Goal: Task Accomplishment & Management: Manage account settings

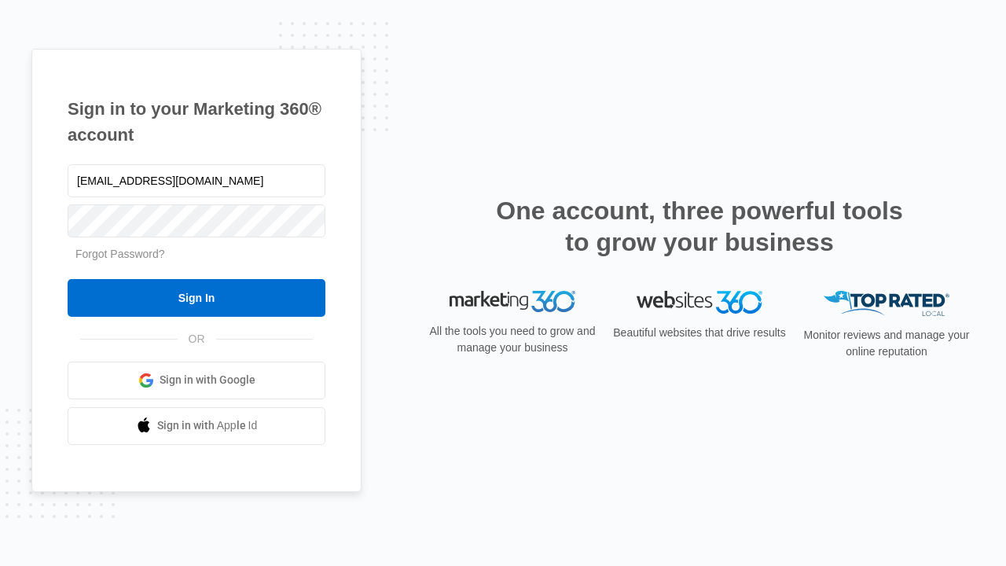
type input "dankie614@gmail.com"
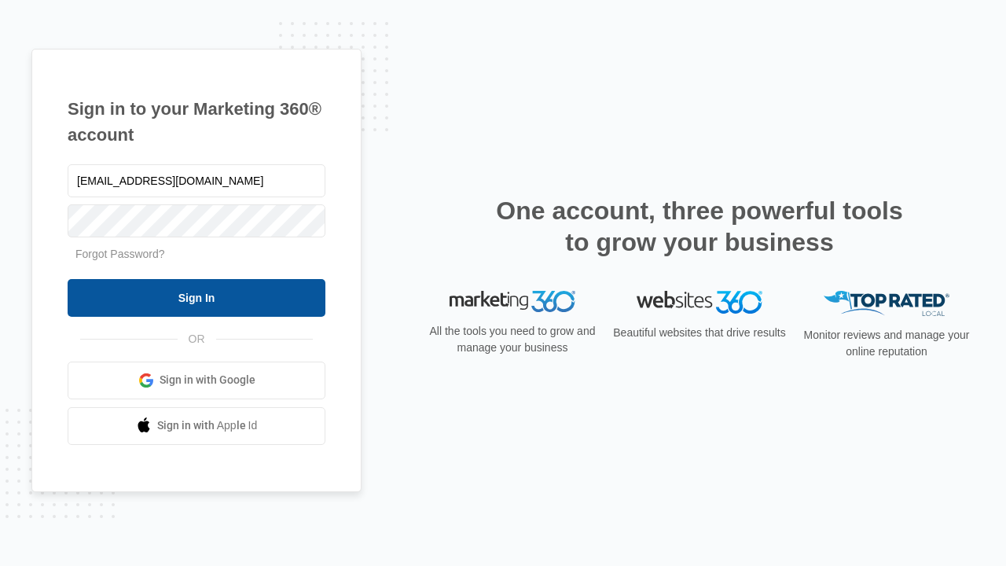
click at [196, 297] on input "Sign In" at bounding box center [197, 298] width 258 height 38
